Goal: Information Seeking & Learning: Learn about a topic

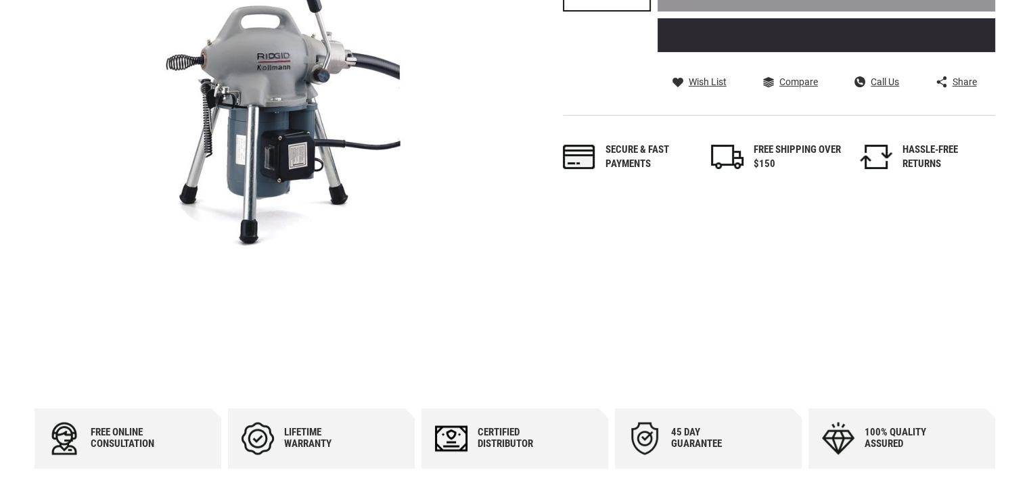
click at [548, 274] on div "Skip to the end of the images gallery Skip to the beginning of the images galle…" at bounding box center [514, 113] width 960 height 484
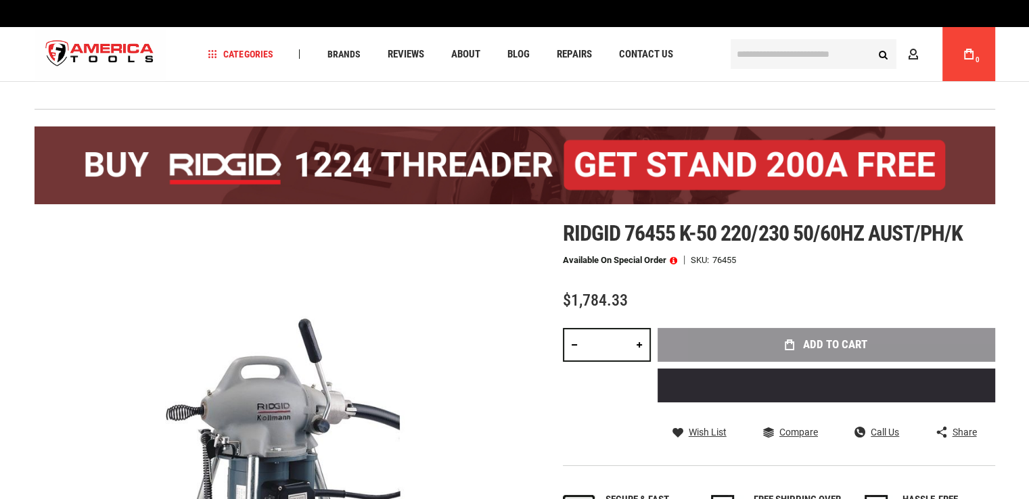
click at [682, 241] on span "Ridgid 76455 k-50 220/230 50/60hz aust/ph/k" at bounding box center [763, 233] width 400 height 26
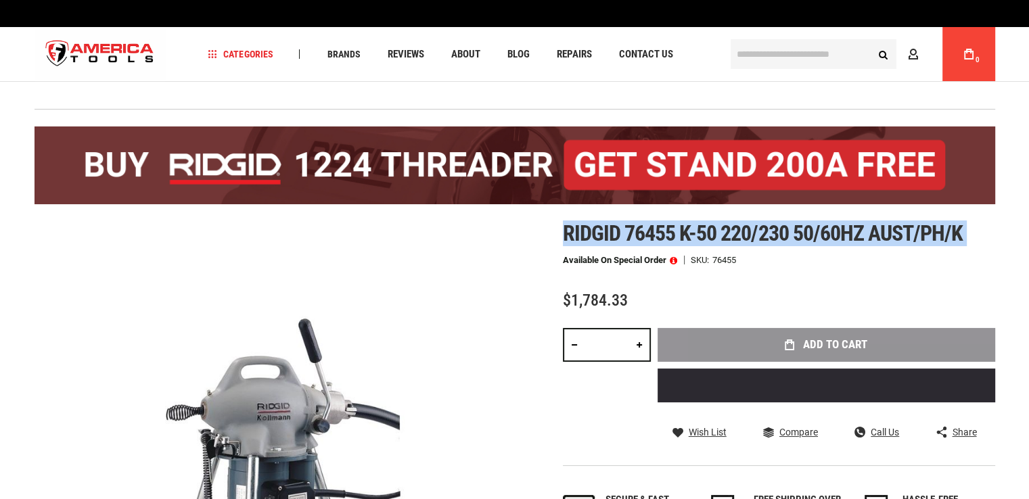
click at [682, 241] on span "Ridgid 76455 k-50 220/230 50/60hz aust/ph/k" at bounding box center [763, 233] width 400 height 26
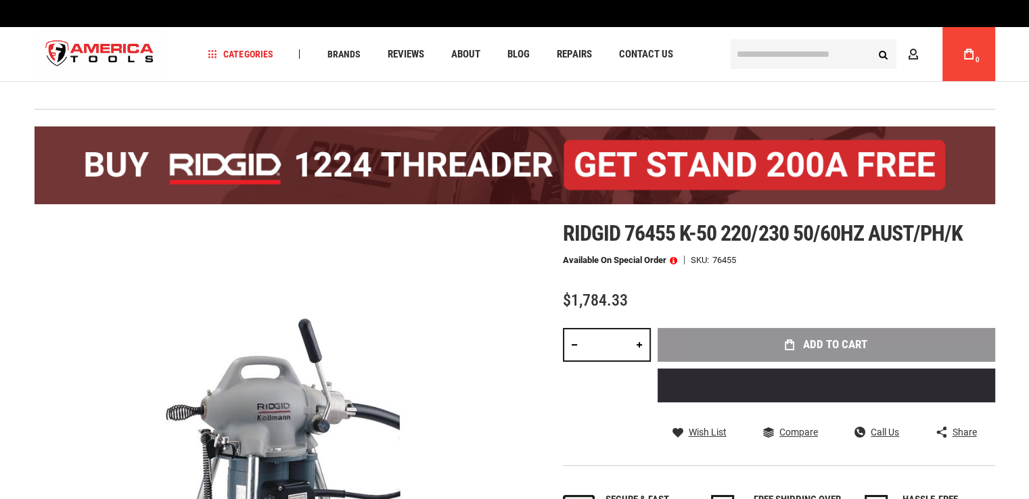
click at [916, 279] on div "Ridgid 76455 k-50 220/230 50/60hz aust/ph/k Available on Special Order SKU 7645…" at bounding box center [779, 385] width 432 height 328
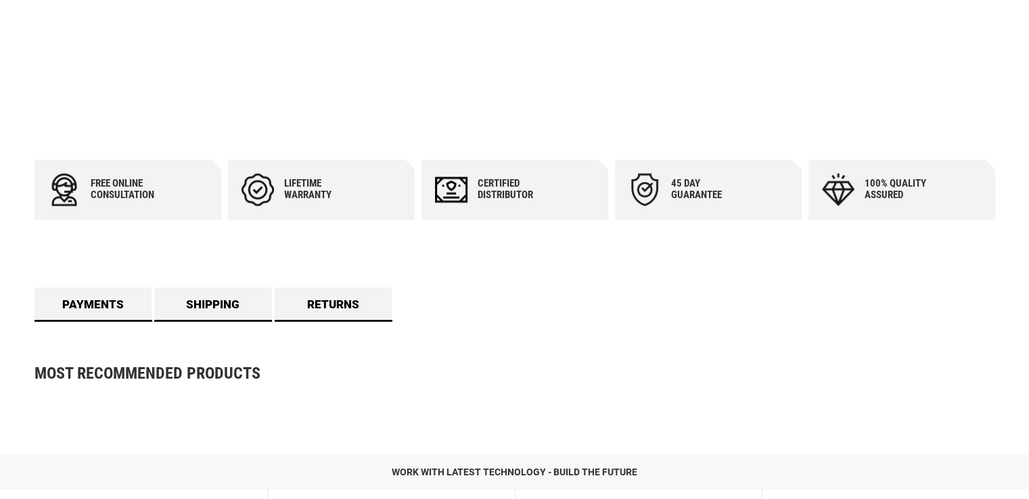
scroll to position [631, 0]
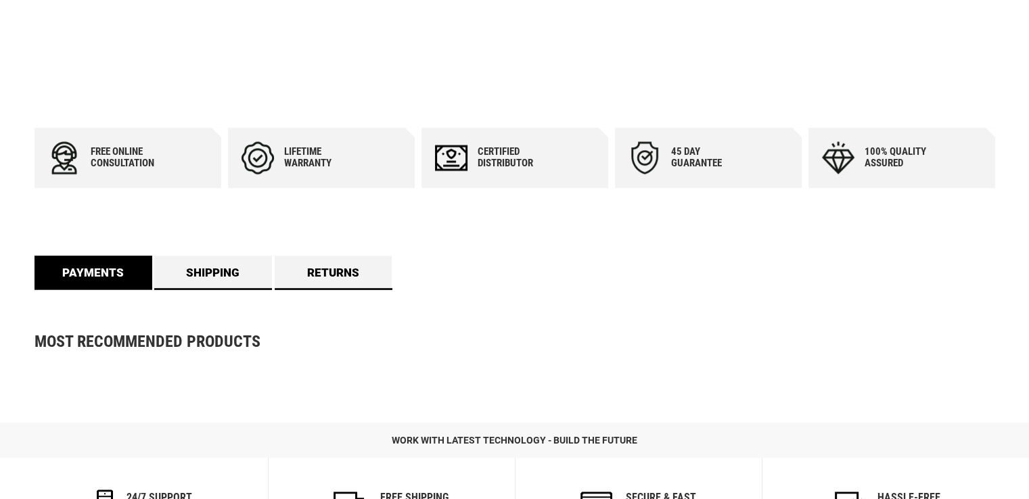
click at [100, 272] on link "Payments" at bounding box center [93, 273] width 118 height 34
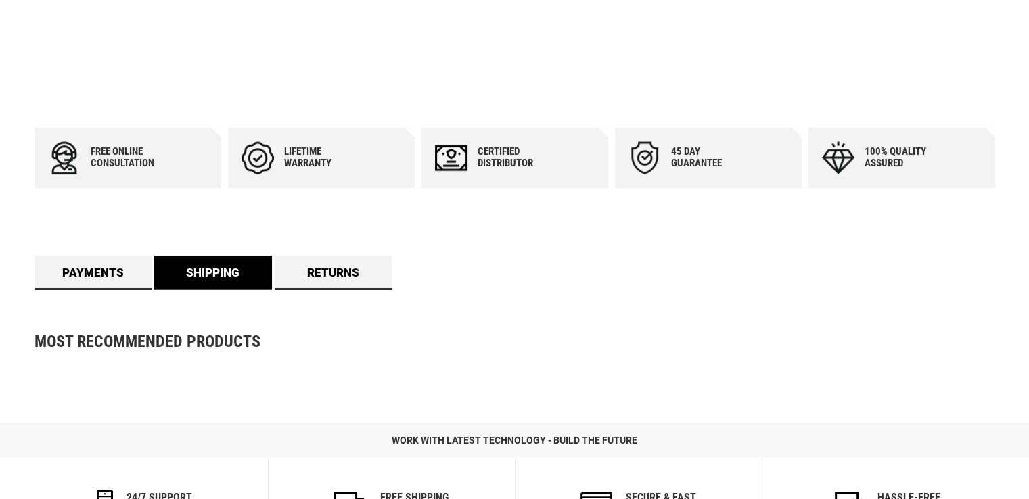
click at [215, 266] on link "Shipping" at bounding box center [213, 273] width 118 height 34
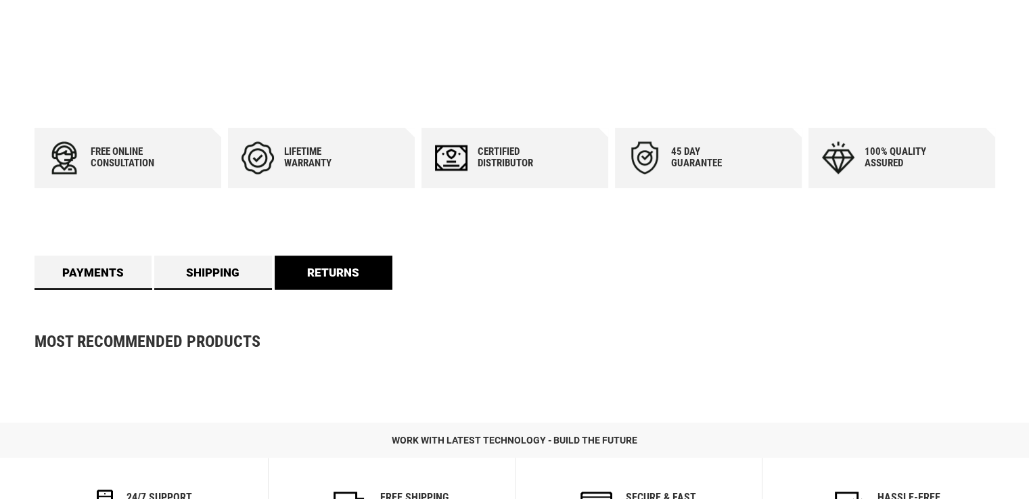
click at [355, 275] on link "Returns" at bounding box center [334, 273] width 118 height 34
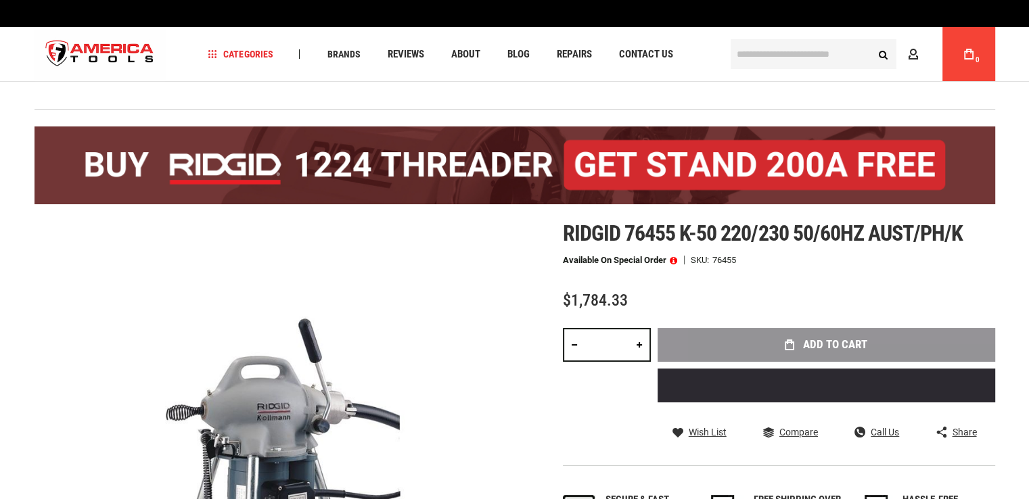
click at [827, 257] on div "Available on Special Order SKU 76455" at bounding box center [779, 260] width 432 height 9
click at [661, 231] on span "Ridgid 76455 k-50 220/230 50/60hz aust/ph/k" at bounding box center [763, 233] width 400 height 26
copy span "76455"
click at [732, 229] on span "Ridgid 76455 k-50 220/230 50/60hz aust/ph/k" at bounding box center [763, 233] width 400 height 26
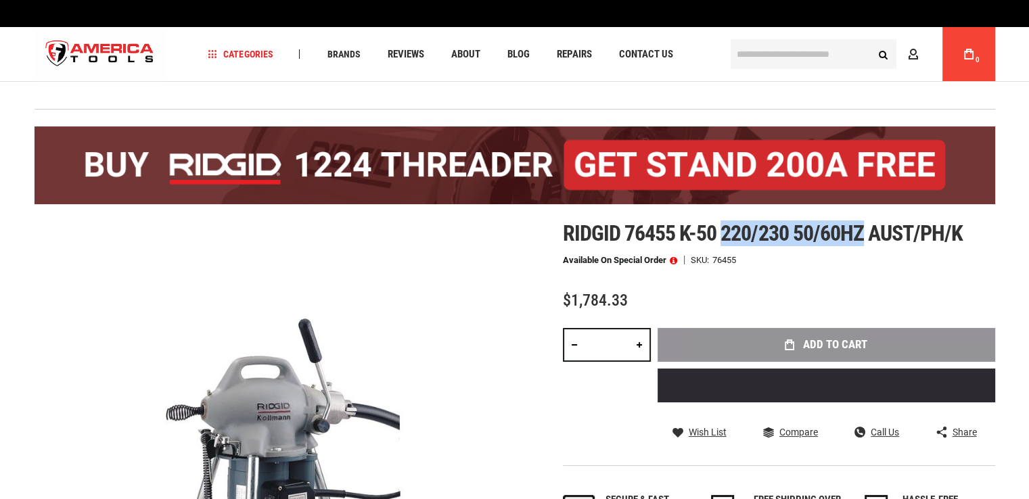
drag, startPoint x: 732, startPoint y: 229, endPoint x: 845, endPoint y: 228, distance: 112.3
click at [845, 228] on span "Ridgid 76455 k-50 220/230 50/60hz aust/ph/k" at bounding box center [763, 233] width 400 height 26
copy span "220/230 50/60hz"
